Goal: Complete application form

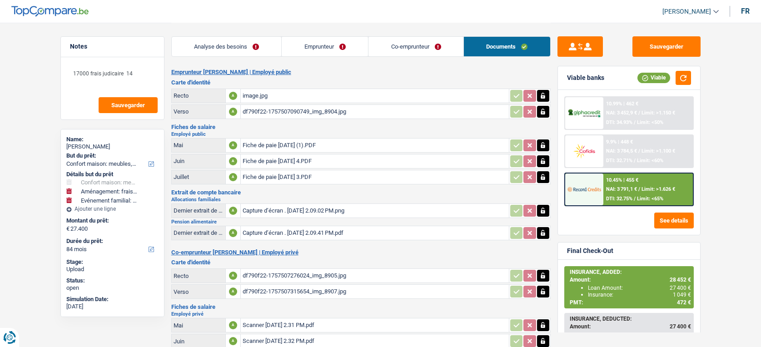
select select "household"
select select "movingOrInstallation"
select select "familyEvent"
select select "84"
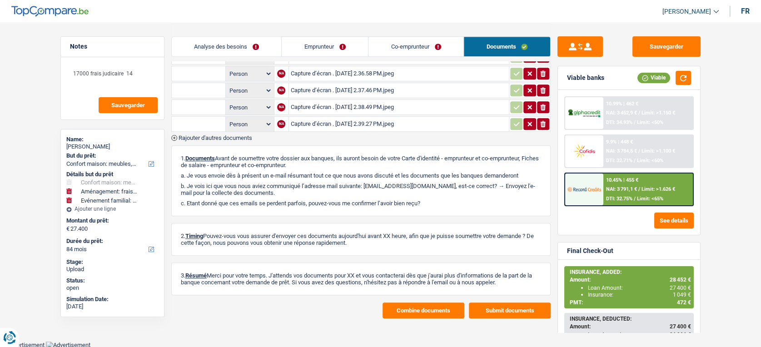
scroll to position [323, 0]
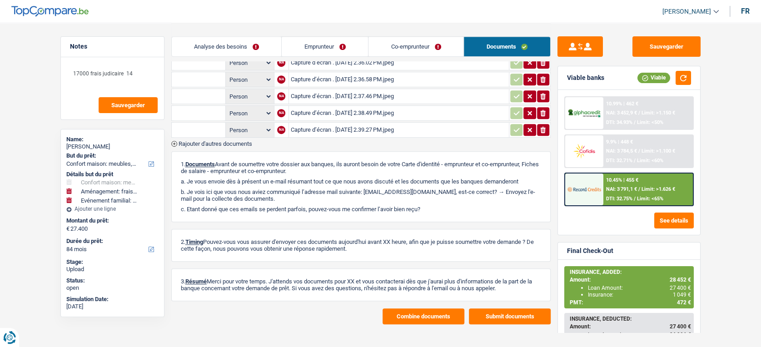
click at [240, 141] on span "Rajouter d'autres documents" at bounding box center [215, 144] width 74 height 6
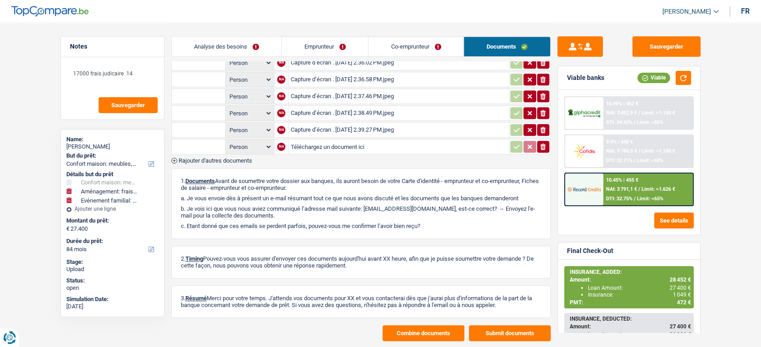
click at [213, 142] on input "text" at bounding box center [198, 146] width 50 height 15
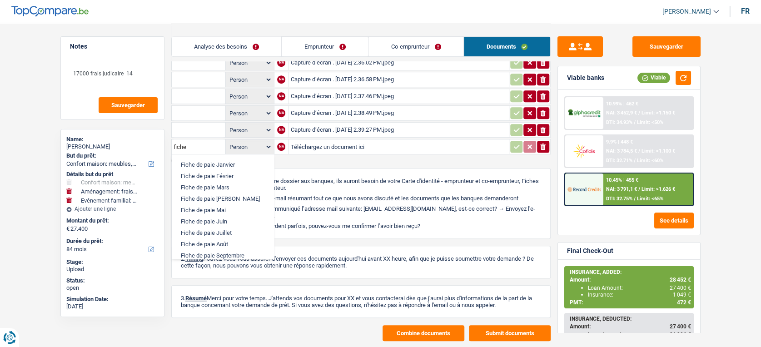
click at [223, 238] on li "Fiche de paie Août" at bounding box center [222, 243] width 93 height 11
type input "Fiche de paie Août"
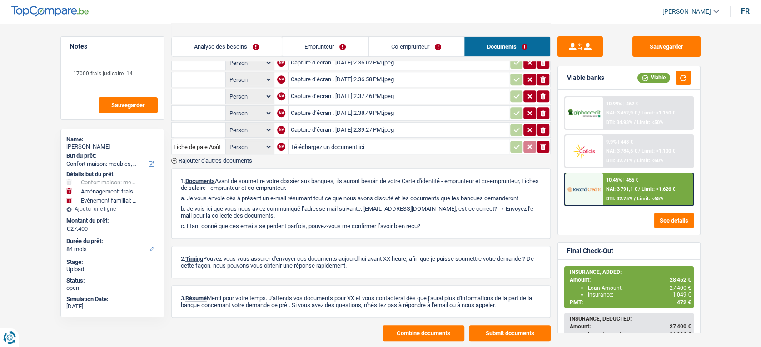
click at [266, 141] on select "Person Emprunteur Co-emprunteur" at bounding box center [250, 146] width 45 height 11
click at [305, 144] on input "Téléchargez un document ici" at bounding box center [399, 147] width 216 height 14
type input "C:\fakepath\Fiche de paie [DATE] (2).PDF"
click at [667, 41] on button "Sauvegarder" at bounding box center [666, 46] width 68 height 20
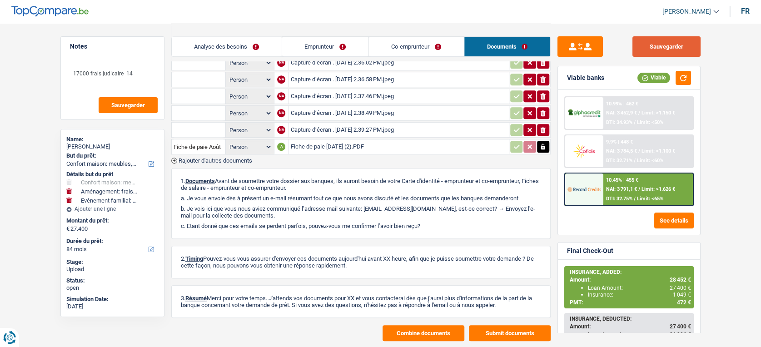
click at [669, 46] on button "Sauvegarder" at bounding box center [666, 46] width 68 height 20
